Goal: Information Seeking & Learning: Learn about a topic

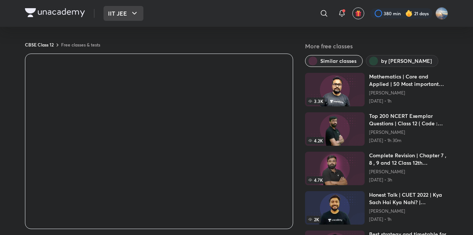
click at [111, 16] on button "IIT JEE" at bounding box center [123, 13] width 40 height 15
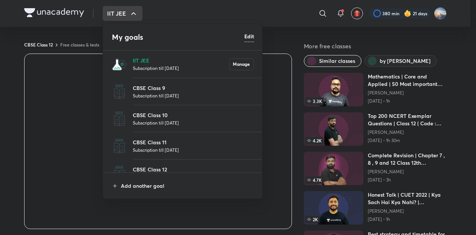
click at [184, 163] on li "CBSE Class 12 Subscription till [DATE]" at bounding box center [183, 173] width 160 height 27
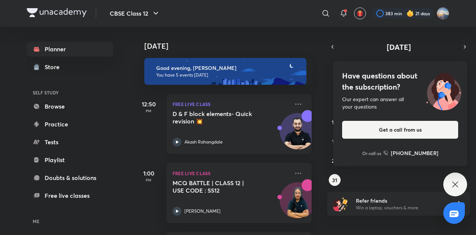
click at [236, 108] on p "FREE LIVE CLASS" at bounding box center [231, 104] width 117 height 9
